Goal: Task Accomplishment & Management: Manage account settings

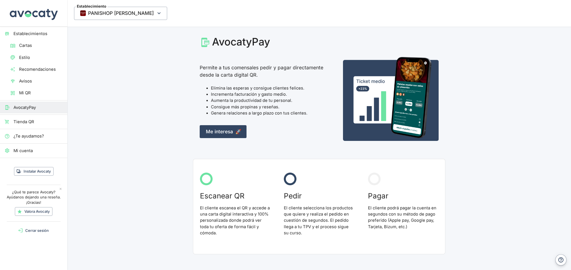
click at [46, 14] on img at bounding box center [33, 13] width 50 height 26
click at [41, 15] on img at bounding box center [33, 13] width 50 height 26
click at [42, 15] on img at bounding box center [33, 13] width 50 height 26
click at [44, 16] on img at bounding box center [33, 13] width 50 height 26
click at [44, 171] on button "Instalar Avocaty" at bounding box center [34, 171] width 40 height 9
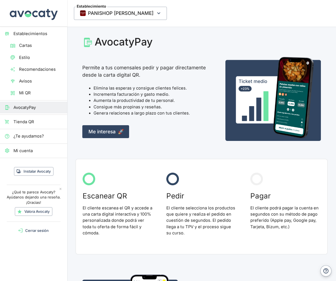
drag, startPoint x: 379, startPoint y: -2, endPoint x: 941, endPoint y: -97, distance: 570.2
click at [336, 0] on html "Establecimientos Cartas Estilo Recomendaciones Avisos Mi QR AvocatyPay Tienda Q…" at bounding box center [168, 140] width 336 height 281
drag, startPoint x: 287, startPoint y: 2, endPoint x: 360, endPoint y: -4, distance: 73.7
click at [336, 0] on html "Establecimientos Cartas Estilo Recomendaciones Avisos Mi QR AvocatyPay Tienda Q…" at bounding box center [168, 140] width 336 height 281
click at [37, 123] on span "Tienda QR" at bounding box center [37, 122] width 49 height 6
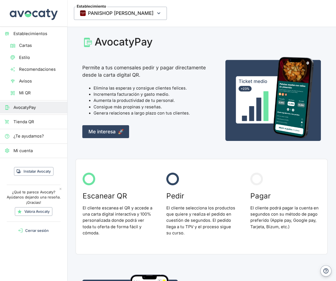
click at [23, 47] on span "Cartas" at bounding box center [41, 45] width 44 height 6
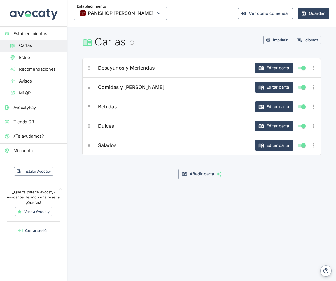
click at [270, 14] on link "Ver como comensal" at bounding box center [266, 13] width 56 height 11
click at [33, 150] on span "Mi cuenta" at bounding box center [37, 150] width 49 height 6
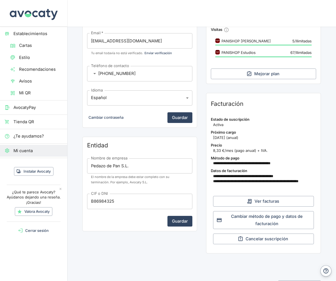
scroll to position [98, 0]
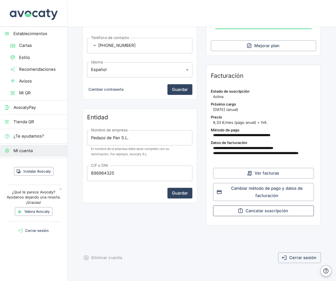
click at [263, 212] on button "Cancelar suscripción" at bounding box center [263, 210] width 101 height 11
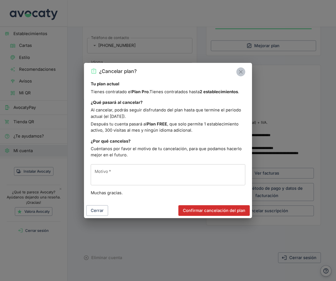
click at [241, 73] on icon "Cerrar" at bounding box center [241, 72] width 6 height 6
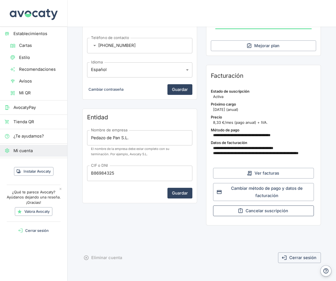
click at [242, 213] on button "Cancelar suscripción" at bounding box center [263, 210] width 101 height 11
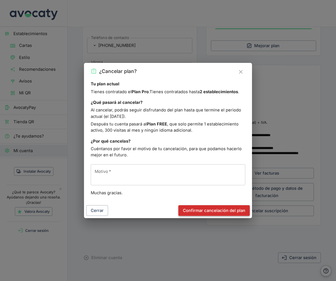
click at [210, 209] on button "Confirmar cancelación del plan" at bounding box center [214, 210] width 71 height 11
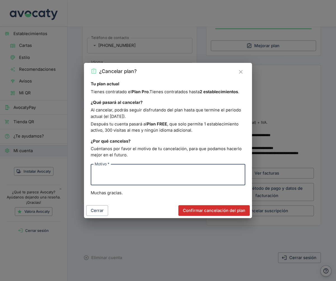
click at [163, 171] on textarea "Motivo   *" at bounding box center [168, 175] width 147 height 12
type textarea "Falta de uso"
click at [213, 211] on button "Confirmar cancelación del plan" at bounding box center [214, 210] width 71 height 11
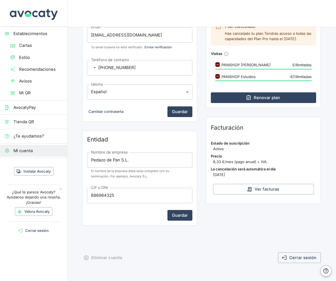
scroll to position [75, 0]
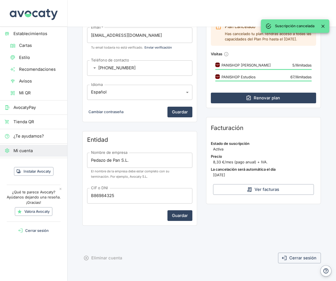
click at [327, 26] on button "Close" at bounding box center [323, 26] width 8 height 8
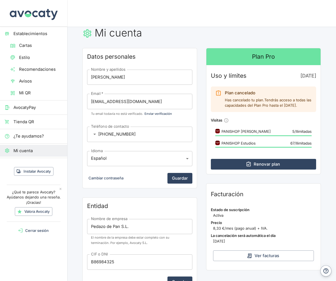
scroll to position [0, 0]
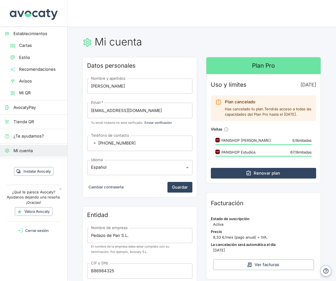
click at [26, 81] on span "Avisos" at bounding box center [41, 81] width 44 height 6
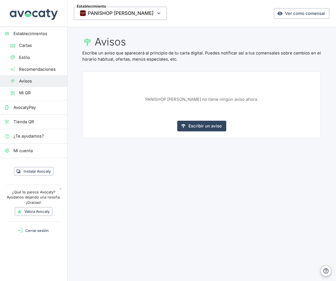
click at [40, 68] on span "Recomendaciones" at bounding box center [41, 69] width 44 height 6
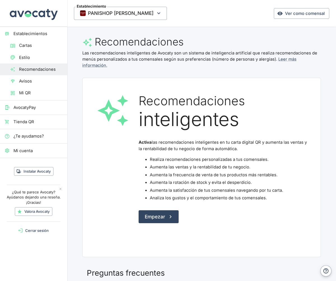
click at [28, 58] on span "Estilo" at bounding box center [41, 57] width 44 height 6
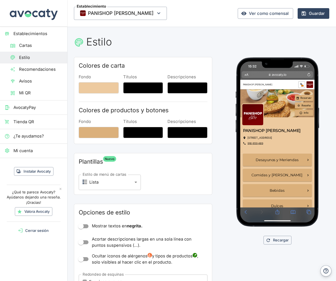
scroll to position [98, 0]
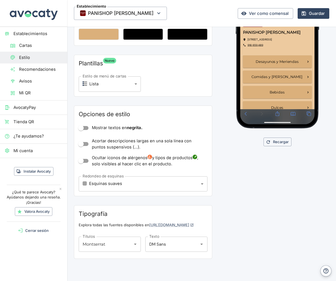
click at [82, 127] on input "Mostrar textos en negrita." at bounding box center [81, 128] width 32 height 11
click at [84, 127] on input "Mostrar textos en negrita." at bounding box center [87, 128] width 32 height 11
click at [84, 127] on input "Mostrar textos en negrita." at bounding box center [81, 128] width 32 height 11
click at [84, 127] on input "Mostrar textos en negrita." at bounding box center [87, 128] width 32 height 11
checkbox input "false"
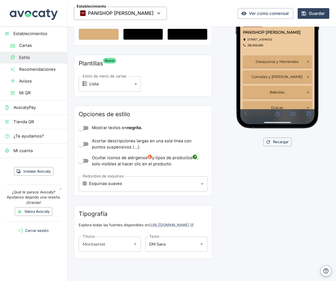
click at [82, 143] on input "Acortar descripciones largas en una sola línea con puntos suspensivos (…)." at bounding box center [81, 144] width 32 height 11
click at [269, 116] on span "Desayunos y Meriendas" at bounding box center [301, 115] width 71 height 7
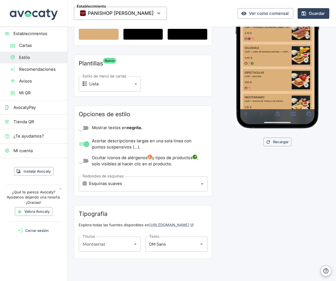
click at [84, 145] on input "Acortar descripciones largas en una sola línea con puntos suspensivos (…)." at bounding box center [87, 144] width 32 height 11
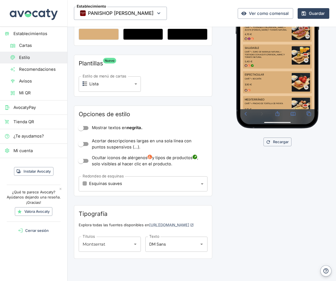
click at [83, 145] on input "Acortar descripciones largas en una sola línea con puntos suspensivos (…)." at bounding box center [81, 144] width 32 height 11
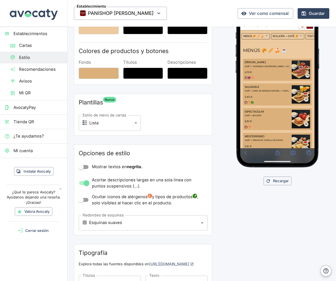
scroll to position [59, 0]
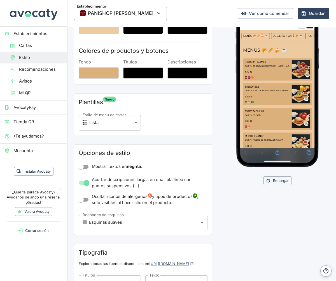
click at [85, 183] on input "Acortar descripciones largas en una sola línea con puntos suspensivos (…)." at bounding box center [87, 182] width 32 height 11
checkbox input "false"
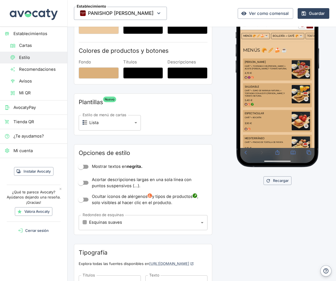
click at [85, 200] on input "Ocultar iconos de alérgenos y tipos de productos , solo visibles al hacer clic …" at bounding box center [81, 199] width 32 height 11
checkbox input "true"
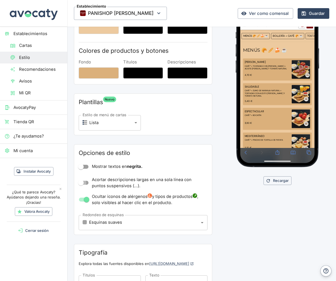
drag, startPoint x: 82, startPoint y: 181, endPoint x: 82, endPoint y: 184, distance: 2.8
click at [83, 181] on input "Acortar descripciones largas en una sola línea con puntos suspensivos (…)." at bounding box center [81, 182] width 32 height 11
click at [83, 185] on input "Acortar descripciones largas en una sola línea con puntos suspensivos (…)." at bounding box center [87, 182] width 32 height 11
checkbox input "false"
click at [83, 167] on input "Mostrar textos en negrita." at bounding box center [81, 166] width 32 height 11
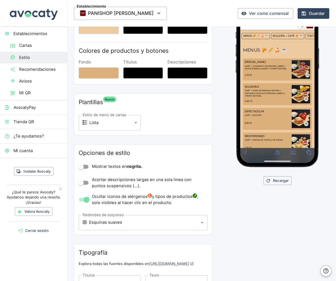
checkbox input "true"
click at [84, 182] on input "Acortar descripciones largas en una sola línea con puntos suspensivos (…)." at bounding box center [81, 182] width 32 height 11
click at [85, 183] on input "Acortar descripciones largas en una sola línea con puntos suspensivos (…)." at bounding box center [87, 182] width 32 height 11
click at [84, 184] on input "Acortar descripciones largas en una sola línea con puntos suspensivos (…)." at bounding box center [81, 182] width 32 height 11
checkbox input "true"
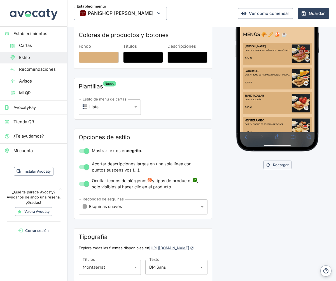
scroll to position [98, 0]
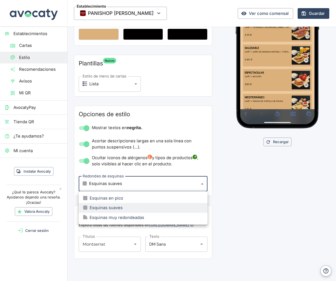
click at [84, 183] on body "Establecimientos Cartas Estilo Recomendaciones Avisos Mi QR AvocatyPay Tienda Q…" at bounding box center [168, 140] width 336 height 281
click at [100, 197] on div "Esquinas en pico" at bounding box center [103, 198] width 40 height 6
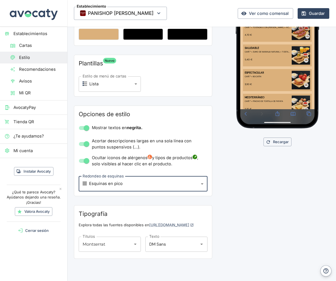
click at [85, 184] on body "Establecimientos Cartas Estilo Recomendaciones Avisos Mi QR AvocatyPay Tienda Q…" at bounding box center [168, 140] width 336 height 281
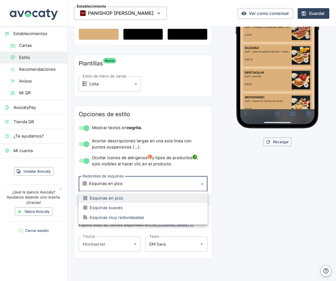
click at [103, 217] on div "Esquinas muy redondeadas" at bounding box center [113, 217] width 61 height 6
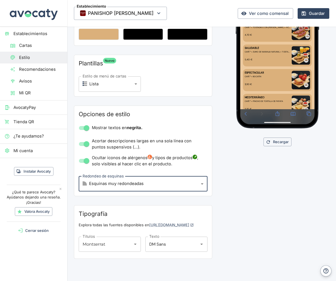
click at [129, 186] on body "Establecimientos Cartas Estilo Recomendaciones Avisos Mi QR AvocatyPay Tienda Q…" at bounding box center [168, 140] width 336 height 281
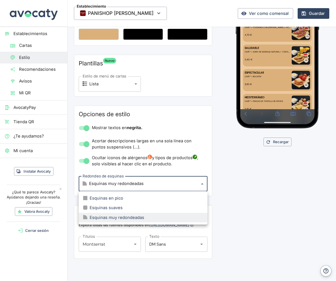
click at [110, 206] on div "Esquinas suaves" at bounding box center [103, 207] width 40 height 6
type input "small"
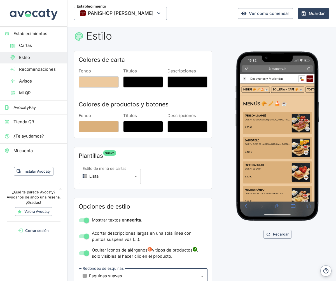
scroll to position [0, 0]
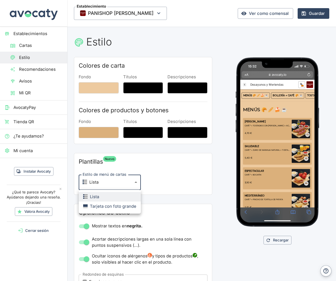
click at [129, 182] on body "Establecimientos Cartas Estilo Recomendaciones Avisos Mi QR AvocatyPay Tienda Q…" at bounding box center [168, 140] width 336 height 281
click at [122, 207] on div "Tarjeta con foto grande" at bounding box center [109, 206] width 53 height 6
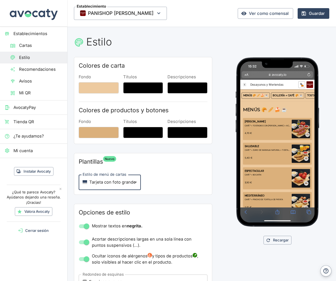
click at [247, 211] on div at bounding box center [278, 142] width 85 height 170
click at [246, 212] on div at bounding box center [278, 142] width 85 height 170
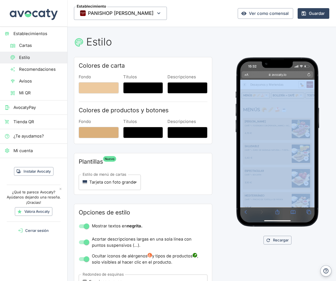
click at [247, 211] on div at bounding box center [278, 142] width 85 height 170
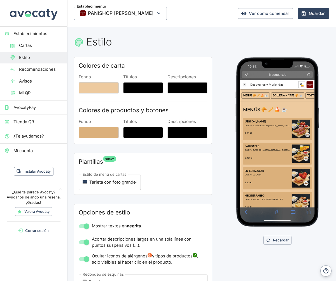
click at [248, 93] on div "PANISHOP [PERSON_NAME]" at bounding box center [248, 87] width 10 height 11
click at [247, 90] on icon "PANISHOP Dr. Esquerdo" at bounding box center [248, 88] width 6 height 6
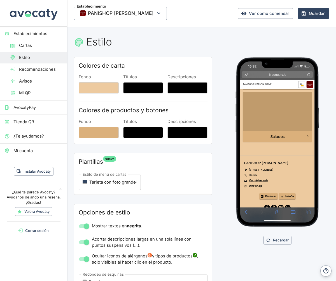
scroll to position [468, 0]
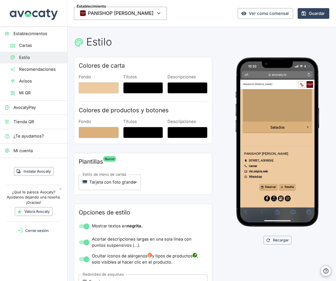
click at [130, 182] on body "Establecimientos Cartas Estilo Recomendaciones Avisos Mi QR AvocatyPay Tienda Q…" at bounding box center [168, 140] width 336 height 281
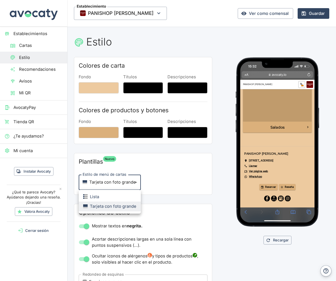
click at [110, 198] on li "Lista" at bounding box center [110, 197] width 62 height 10
type input "list"
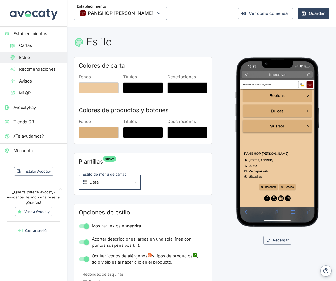
scroll to position [0, 0]
